Goal: Contribute content

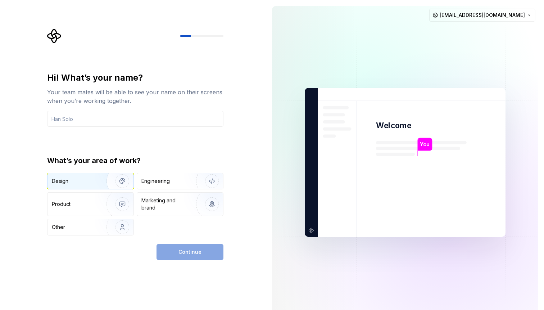
click at [73, 183] on div "Design" at bounding box center [74, 180] width 45 height 7
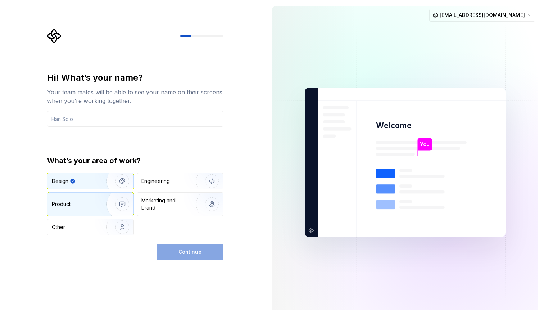
click at [89, 207] on div "Product" at bounding box center [90, 203] width 86 height 23
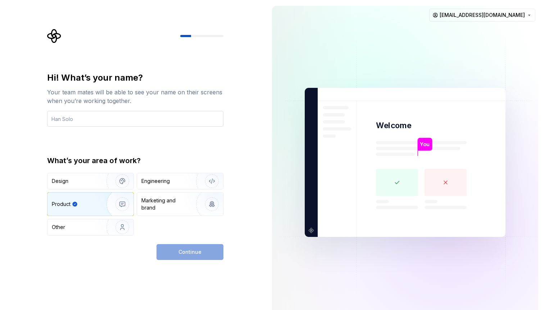
click at [175, 120] on input "text" at bounding box center [135, 119] width 176 height 16
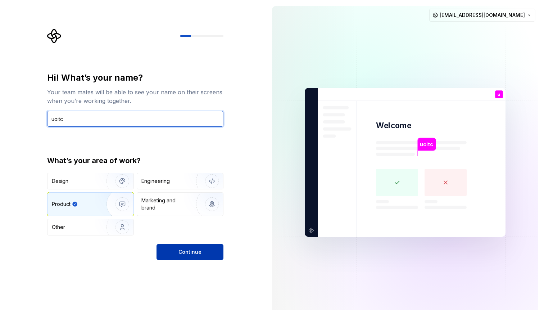
type input "uoitc"
click at [197, 249] on span "Continue" at bounding box center [189, 251] width 23 height 7
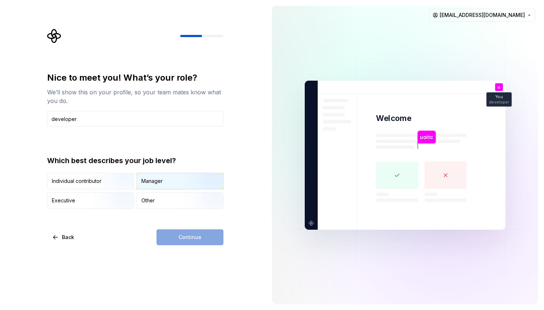
type input "developer"
click at [153, 183] on div "Manager" at bounding box center [151, 180] width 21 height 7
click at [196, 241] on button "Continue" at bounding box center [189, 237] width 67 height 16
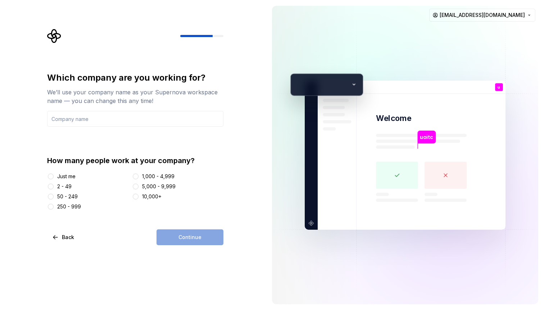
click at [70, 175] on div "Just me" at bounding box center [66, 176] width 18 height 7
click at [54, 175] on button "Just me" at bounding box center [51, 176] width 6 height 6
click at [97, 115] on input "text" at bounding box center [135, 119] width 176 height 16
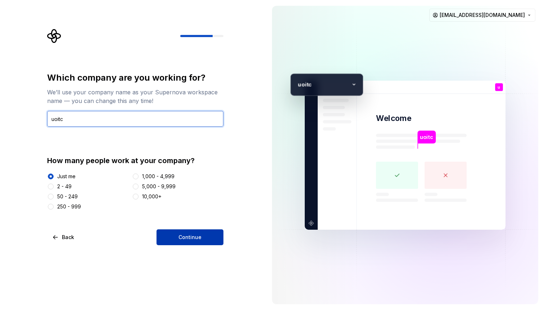
type input "uoitc"
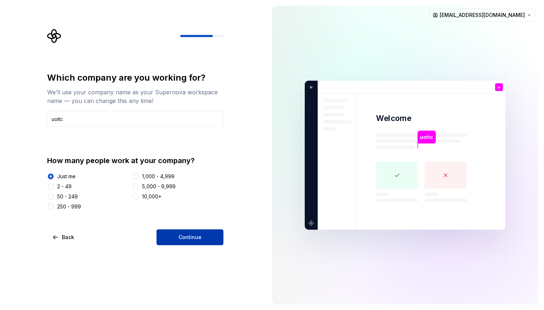
click at [193, 235] on span "Continue" at bounding box center [189, 236] width 23 height 7
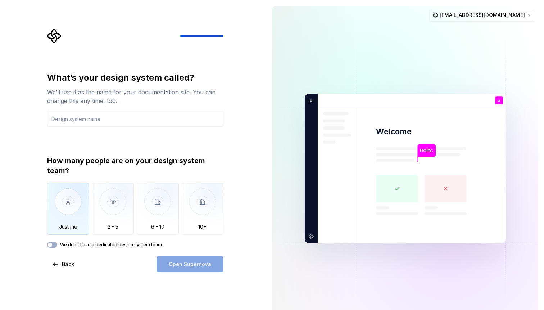
click at [66, 206] on img "button" at bounding box center [68, 207] width 42 height 48
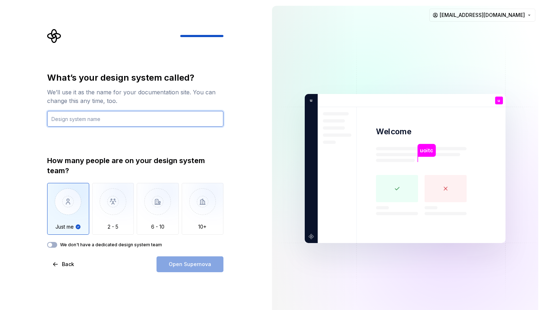
click at [94, 118] on input "text" at bounding box center [135, 119] width 176 height 16
type input "uoitc"
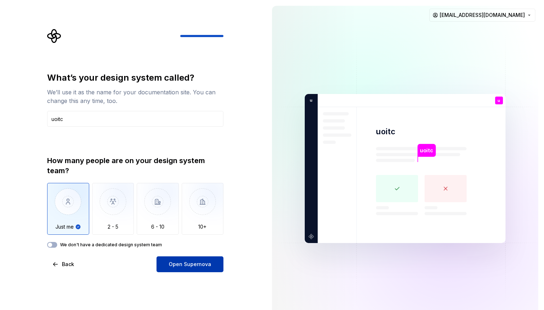
click at [185, 263] on span "Open Supernova" at bounding box center [190, 263] width 42 height 7
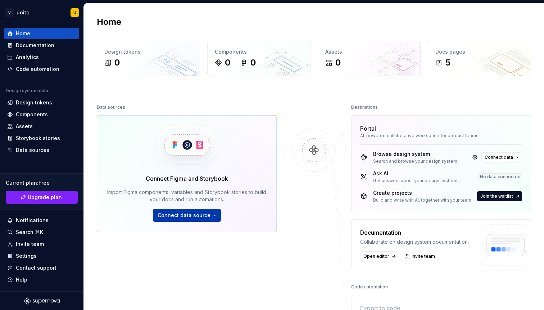
click at [195, 219] on button "Connect data source" at bounding box center [187, 215] width 68 height 13
click at [34, 98] on div "Design tokens" at bounding box center [41, 103] width 75 height 12
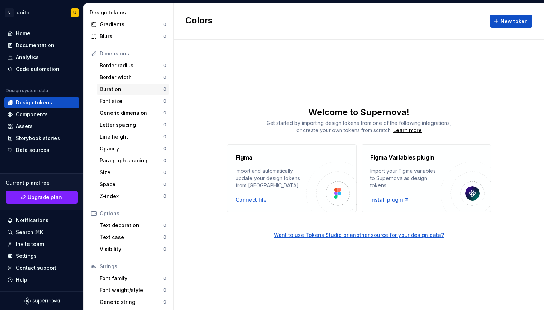
scroll to position [84, 0]
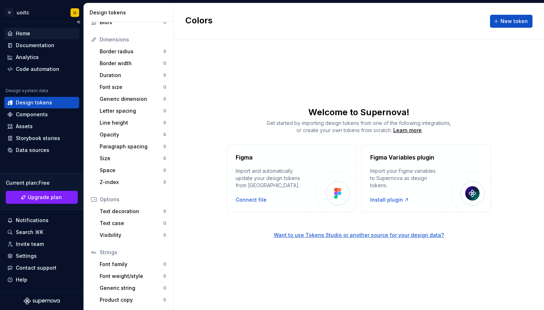
click at [27, 32] on div "Home" at bounding box center [23, 33] width 14 height 7
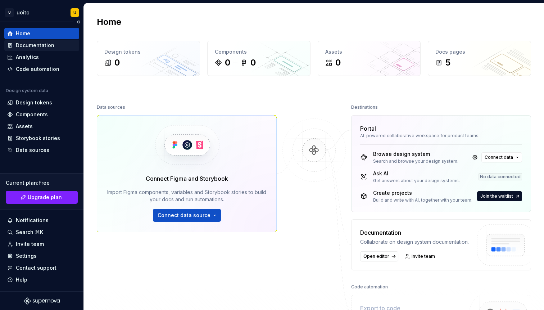
click at [60, 40] on div "Documentation" at bounding box center [41, 46] width 75 height 12
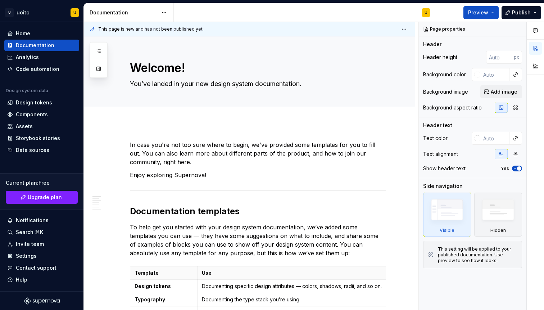
type textarea "*"
